Goal: Information Seeking & Learning: Learn about a topic

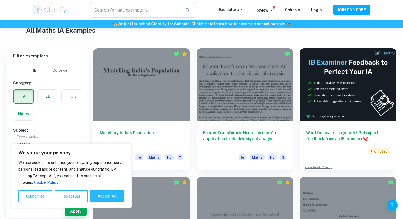
scroll to position [142, 0]
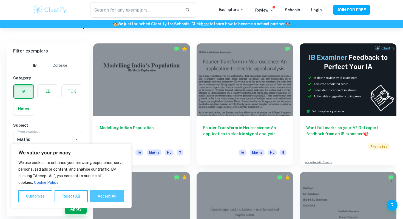
click at [110, 195] on button "Accept All" at bounding box center [107, 196] width 34 height 12
checkbox input "true"
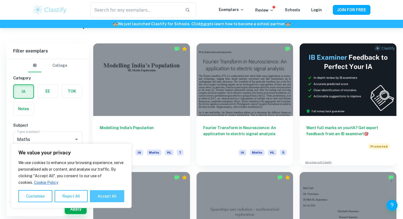
checkbox input "true"
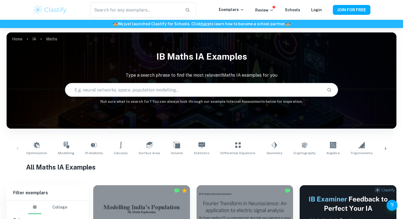
scroll to position [118, 0]
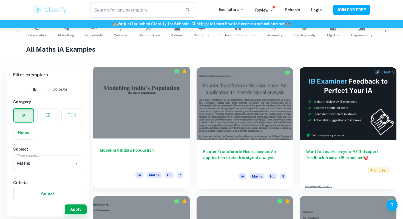
click at [156, 142] on div "Modelling India’s Population IA Maths HL 7" at bounding box center [141, 162] width 97 height 49
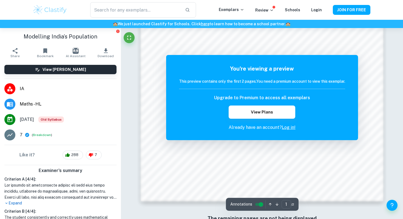
scroll to position [540, 0]
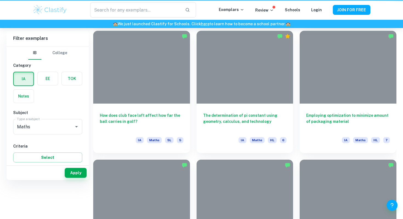
scroll to position [118, 0]
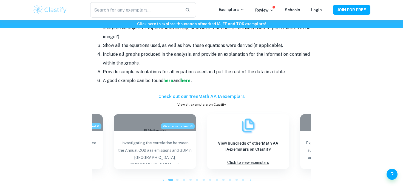
scroll to position [515, 0]
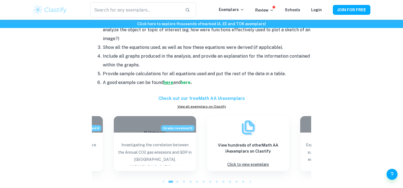
click at [170, 84] on strong "here" at bounding box center [168, 82] width 10 height 5
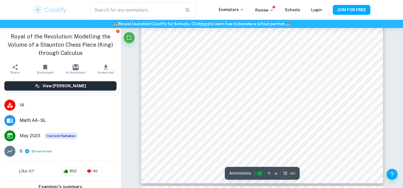
scroll to position [3757, 0]
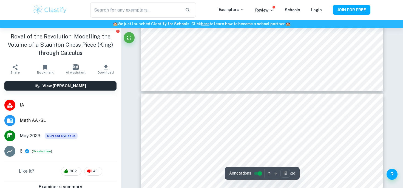
type input "13"
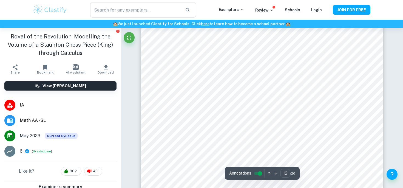
scroll to position [3962, 0]
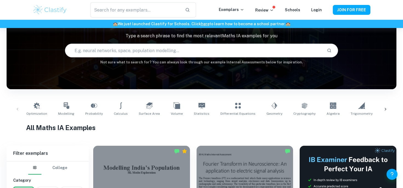
scroll to position [38, 0]
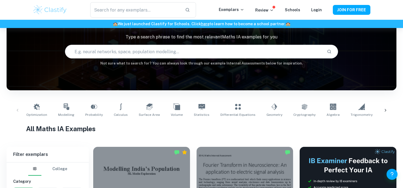
click at [119, 51] on input "text" at bounding box center [193, 51] width 257 height 15
type input "statistics"
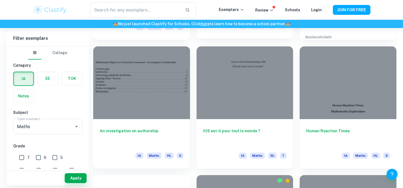
scroll to position [269, 0]
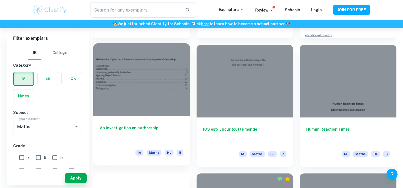
click at [165, 131] on h6 "An investigation on authorship" at bounding box center [142, 134] width 84 height 18
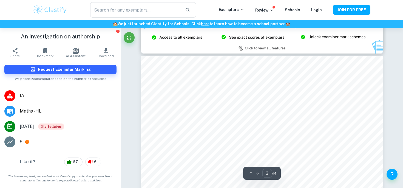
scroll to position [746, 0]
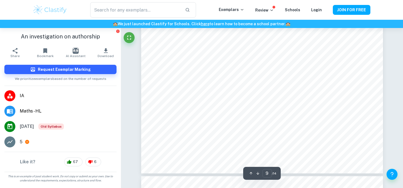
type input "10"
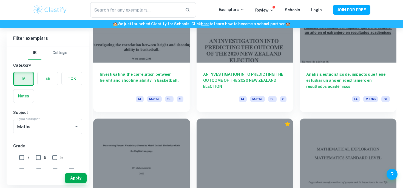
scroll to position [582, 0]
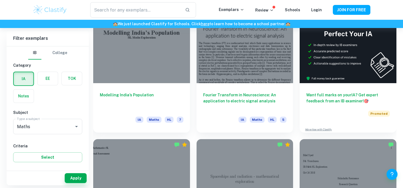
scroll to position [174, 0]
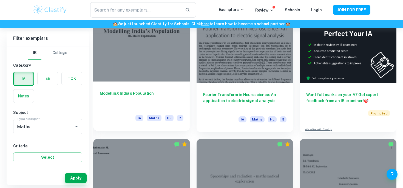
click at [152, 103] on h6 "Modelling India’s Population" at bounding box center [142, 99] width 84 height 18
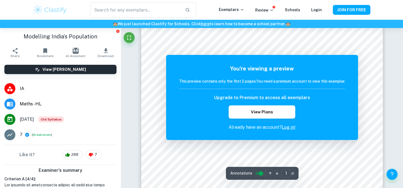
scroll to position [154, 0]
click at [283, 128] on link "Log in!" at bounding box center [289, 127] width 14 height 5
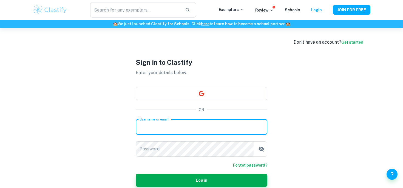
click at [230, 121] on input "Username or email" at bounding box center [202, 126] width 132 height 15
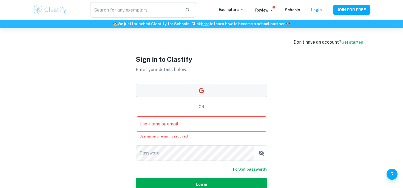
click at [221, 97] on div "Sign in to Clastify Enter your details below. OR Username or email Username or …" at bounding box center [202, 122] width 132 height 189
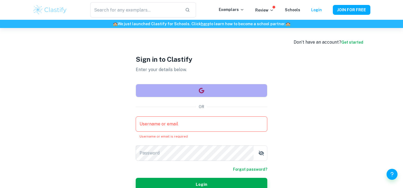
click at [218, 91] on button "button" at bounding box center [202, 90] width 132 height 13
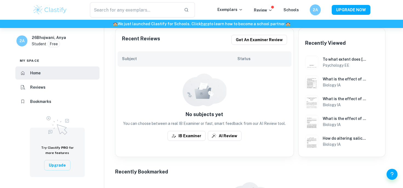
scroll to position [120, 0]
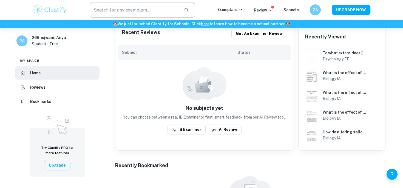
click at [122, 6] on input "text" at bounding box center [135, 9] width 90 height 15
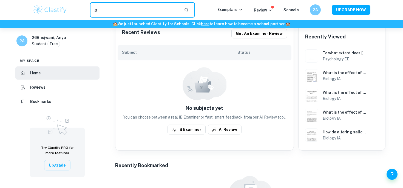
type input ","
type input "math ia"
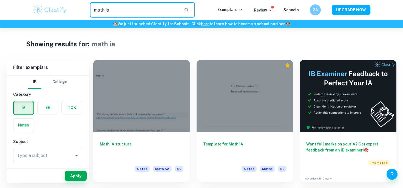
drag, startPoint x: 139, startPoint y: 10, endPoint x: 74, endPoint y: 5, distance: 64.6
click at [74, 5] on div "math ia ​" at bounding box center [142, 9] width 150 height 15
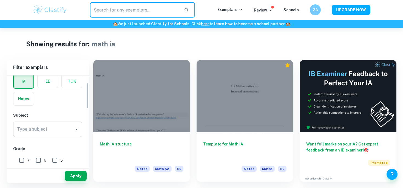
click at [56, 131] on input "Type a subject" at bounding box center [44, 129] width 56 height 10
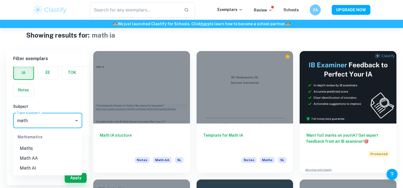
scroll to position [11, 0]
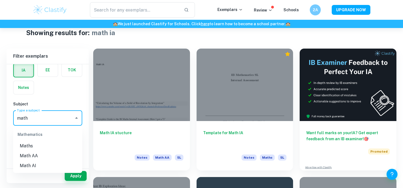
click at [47, 157] on li "Math AA" at bounding box center [47, 156] width 69 height 10
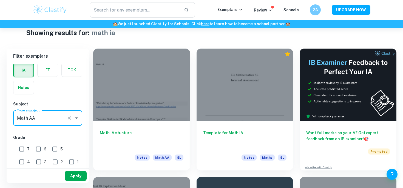
type input "Math AA"
click at [71, 176] on button "Apply" at bounding box center [76, 176] width 22 height 10
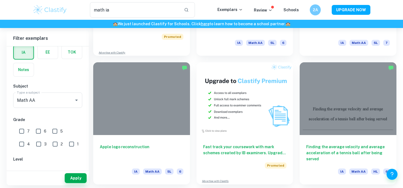
scroll to position [915, 0]
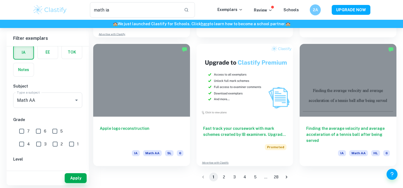
click at [221, 177] on button "2" at bounding box center [224, 177] width 9 height 9
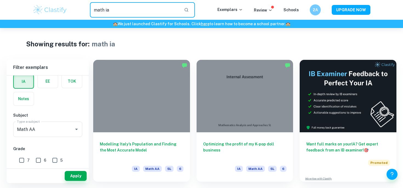
drag, startPoint x: 138, startPoint y: 17, endPoint x: 78, endPoint y: 9, distance: 60.1
click at [78, 9] on div "math ia ​" at bounding box center [142, 9] width 150 height 15
type input "population"
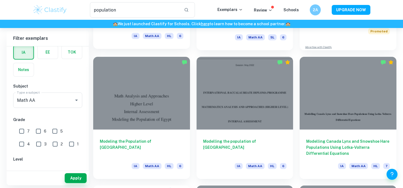
scroll to position [127, 0]
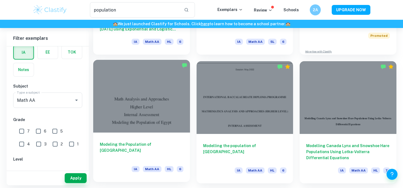
click at [157, 141] on h6 "Modeling the Population of [GEOGRAPHIC_DATA]" at bounding box center [142, 150] width 84 height 18
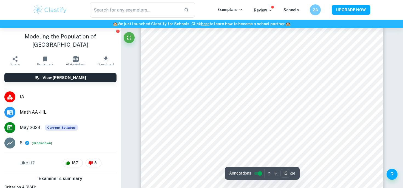
scroll to position [4191, 0]
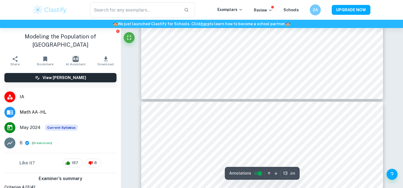
type input "14"
